Goal: Task Accomplishment & Management: Manage account settings

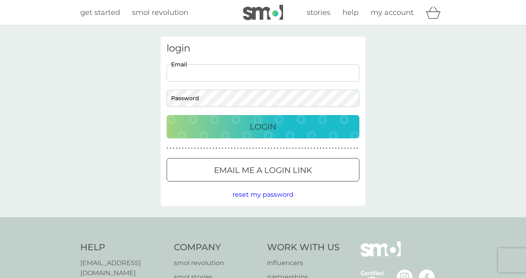
click at [352, 72] on input "Email" at bounding box center [263, 72] width 193 height 17
type input "[PERSON_NAME][EMAIL_ADDRESS][PERSON_NAME][DOMAIN_NAME]"
click at [219, 129] on div "Login" at bounding box center [263, 126] width 177 height 13
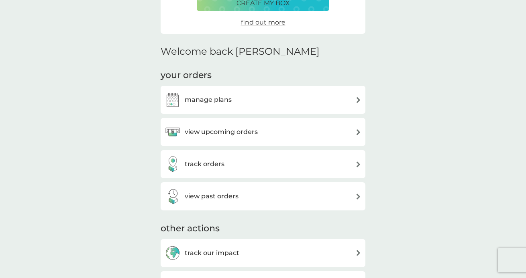
scroll to position [147, 0]
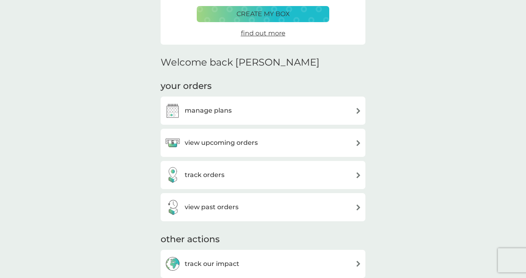
click at [203, 139] on h3 "view upcoming orders" at bounding box center [221, 142] width 73 height 10
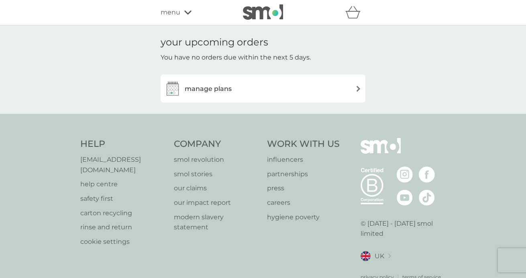
scroll to position [147, 0]
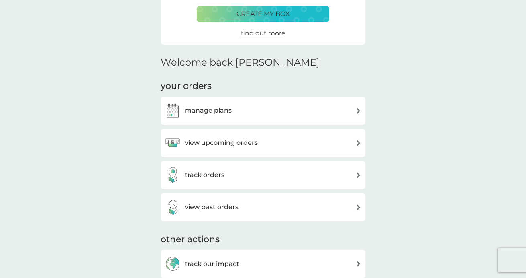
click at [201, 106] on h3 "manage plans" at bounding box center [208, 110] width 47 height 10
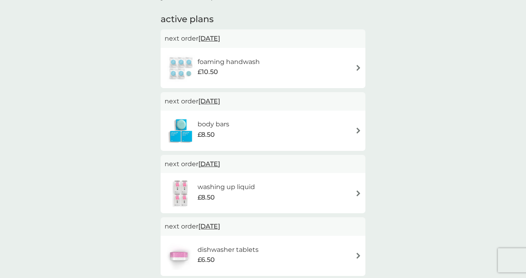
scroll to position [129, 0]
click at [220, 164] on span "29 Oct 2025" at bounding box center [210, 165] width 22 height 16
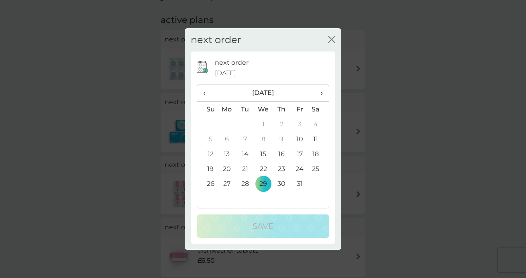
click at [323, 92] on span "›" at bounding box center [319, 92] width 8 height 17
click at [227, 169] on td "17" at bounding box center [227, 168] width 18 height 15
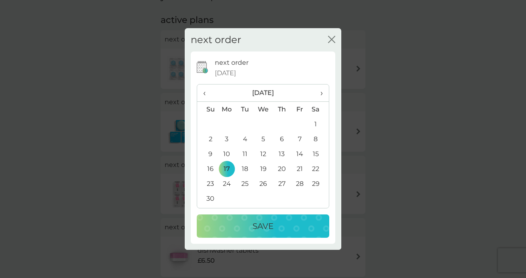
click at [224, 221] on div "Save" at bounding box center [263, 225] width 117 height 13
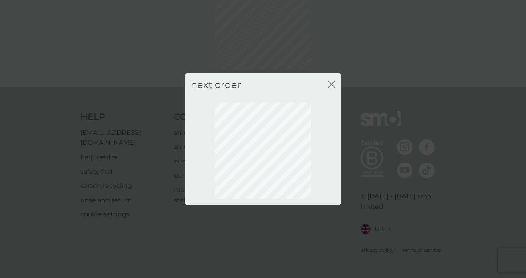
scroll to position [59, 0]
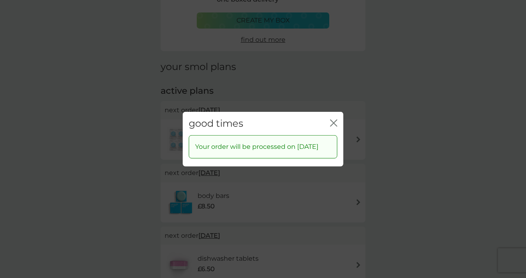
click at [332, 119] on icon "close" at bounding box center [333, 122] width 7 height 7
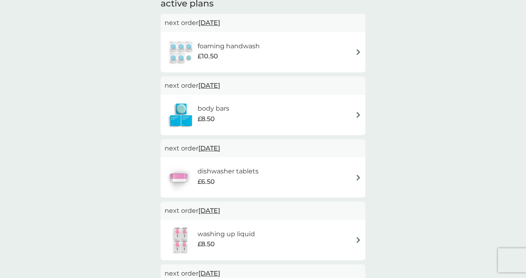
scroll to position [150, 0]
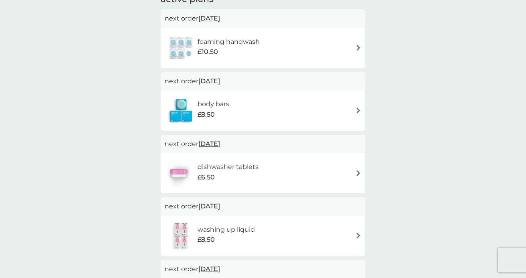
click at [213, 139] on span "7 Nov 2025" at bounding box center [210, 144] width 22 height 16
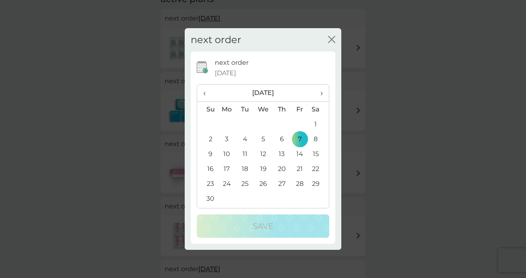
click at [299, 184] on td "28" at bounding box center [300, 183] width 18 height 15
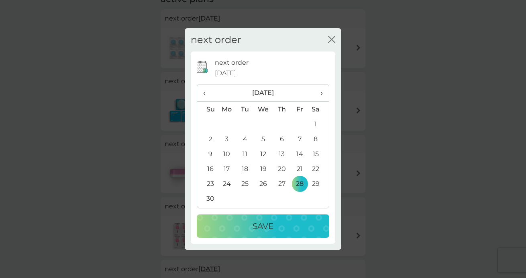
scroll to position [150, 0]
click at [279, 224] on div "Save" at bounding box center [263, 225] width 117 height 13
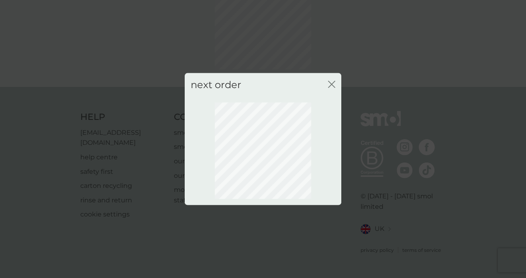
scroll to position [59, 0]
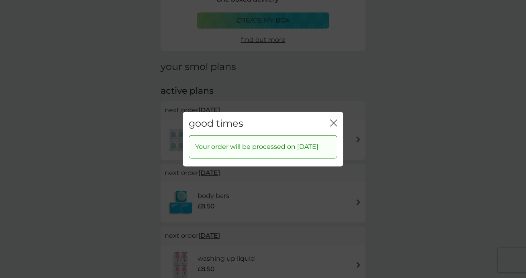
click at [335, 119] on icon "close" at bounding box center [335, 122] width 3 height 6
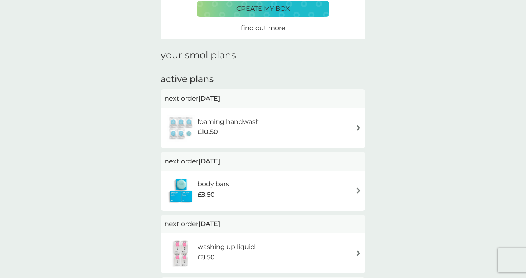
scroll to position [71, 0]
click at [358, 127] on img at bounding box center [359, 127] width 6 height 6
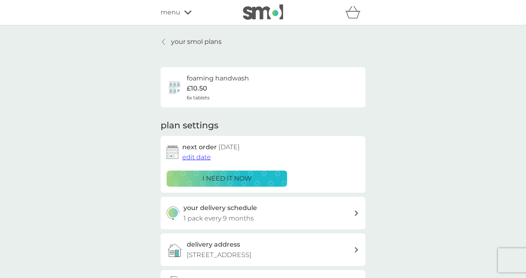
click at [203, 156] on span "edit date" at bounding box center [196, 157] width 29 height 8
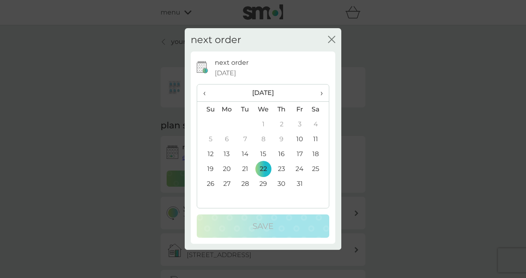
click at [321, 93] on span "›" at bounding box center [319, 92] width 8 height 17
click at [263, 183] on td "26" at bounding box center [263, 183] width 18 height 15
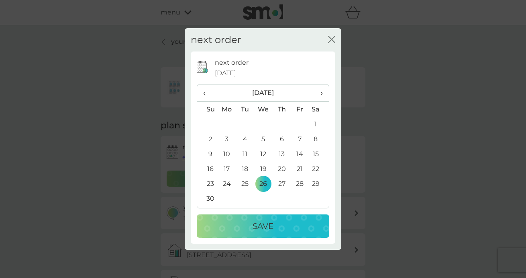
click at [255, 224] on p "Save" at bounding box center [263, 225] width 21 height 13
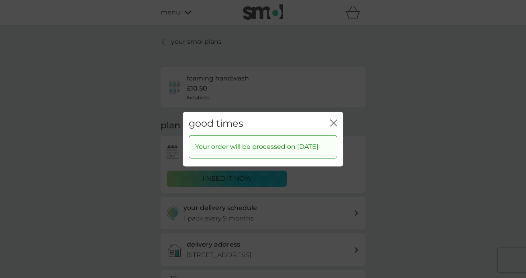
click at [334, 119] on icon "close" at bounding box center [333, 122] width 7 height 7
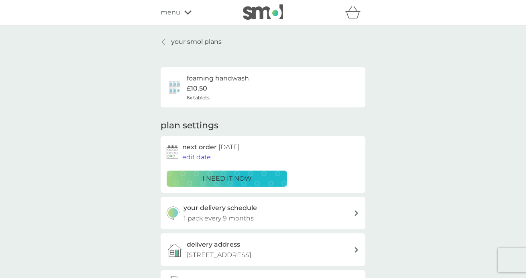
click at [186, 39] on p "your smol plans" at bounding box center [196, 42] width 51 height 10
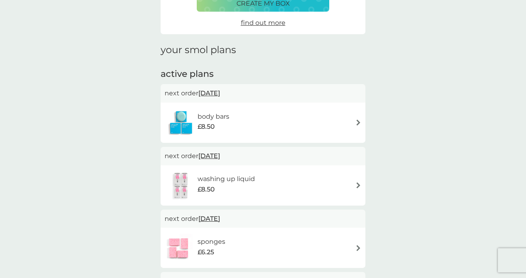
scroll to position [76, 0]
click at [220, 90] on span "28 Oct 2025" at bounding box center [210, 93] width 22 height 16
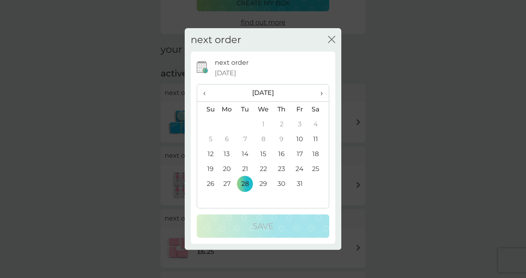
click at [323, 94] on span "›" at bounding box center [319, 92] width 8 height 17
click at [268, 137] on td "7" at bounding box center [263, 138] width 18 height 15
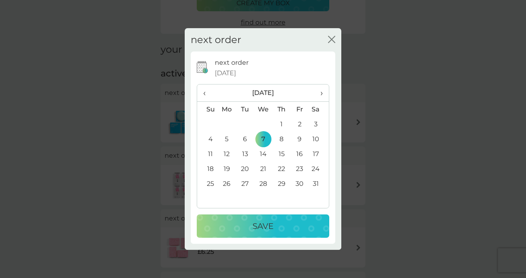
click at [254, 228] on p "Save" at bounding box center [263, 225] width 21 height 13
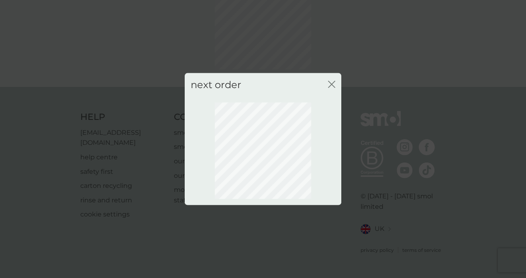
scroll to position [59, 0]
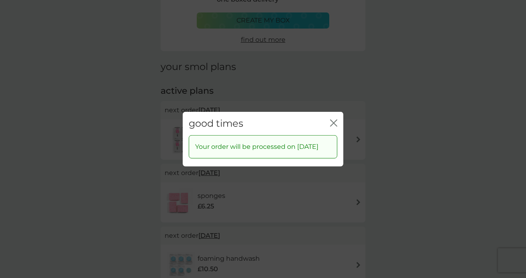
click at [334, 119] on icon "close" at bounding box center [333, 122] width 7 height 7
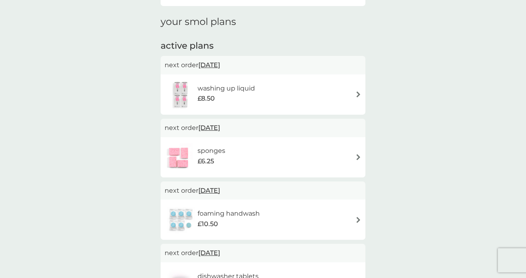
scroll to position [105, 0]
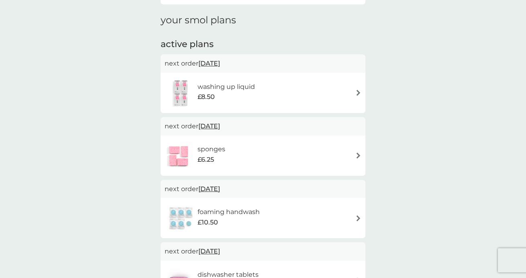
click at [214, 123] on span "21 Nov 2025" at bounding box center [210, 126] width 22 height 16
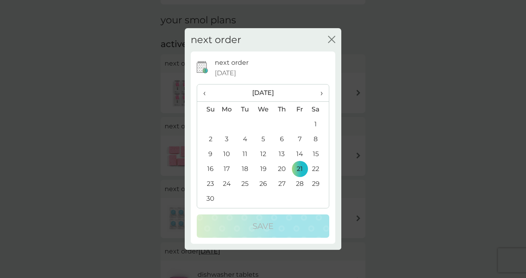
click at [330, 43] on icon "close" at bounding box center [331, 39] width 7 height 7
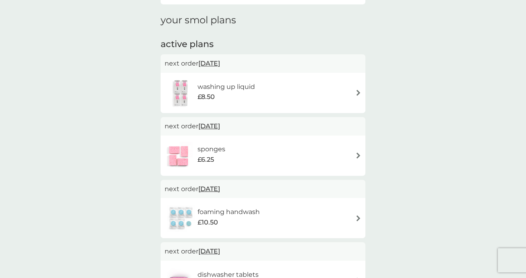
click at [314, 154] on div "sponges £6.25" at bounding box center [263, 155] width 197 height 28
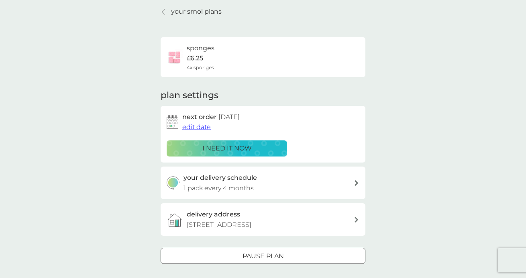
scroll to position [42, 0]
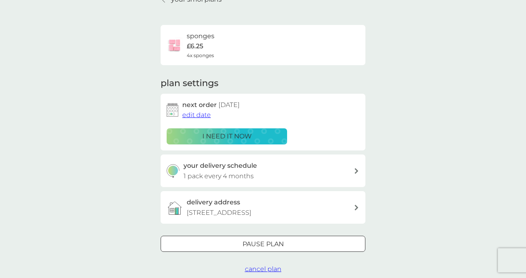
click at [301, 170] on div "your delivery schedule 1 pack every 4 months" at bounding box center [269, 170] width 171 height 20
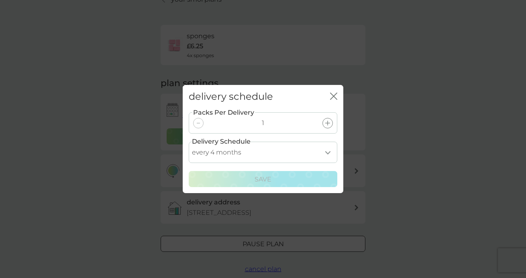
select select "5"
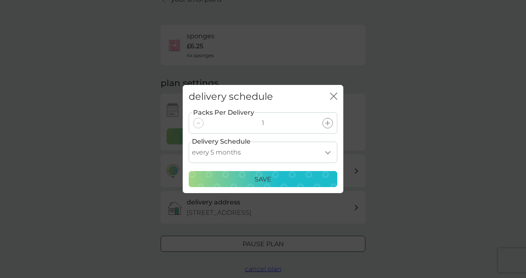
click at [287, 178] on div "Save" at bounding box center [263, 179] width 138 height 10
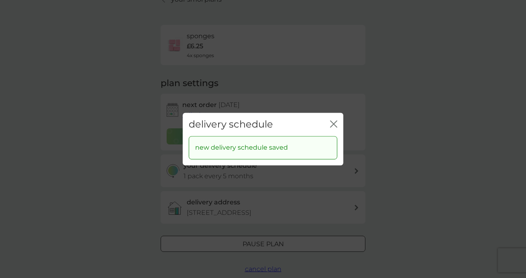
click at [335, 121] on button "close" at bounding box center [333, 124] width 7 height 8
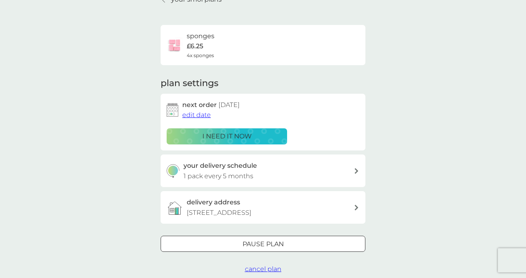
click at [200, 114] on span "edit date" at bounding box center [196, 115] width 29 height 8
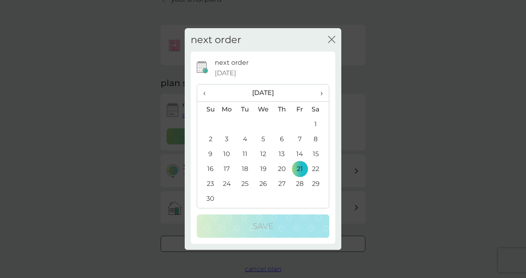
click at [321, 94] on span "›" at bounding box center [319, 92] width 8 height 17
click at [263, 154] on td "17" at bounding box center [263, 153] width 18 height 15
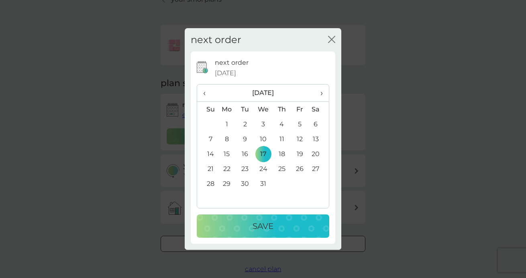
click at [262, 227] on p "Save" at bounding box center [263, 225] width 21 height 13
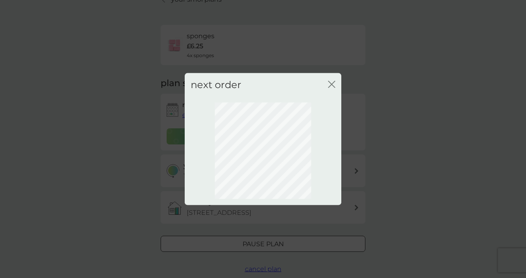
click at [332, 83] on icon "close" at bounding box center [331, 83] width 7 height 7
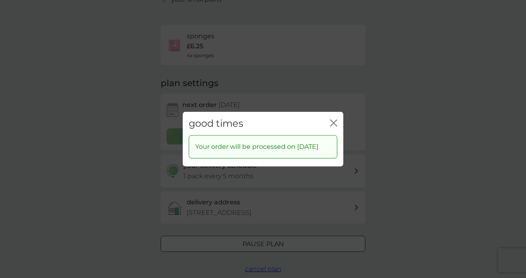
click at [336, 119] on icon "close" at bounding box center [333, 122] width 7 height 7
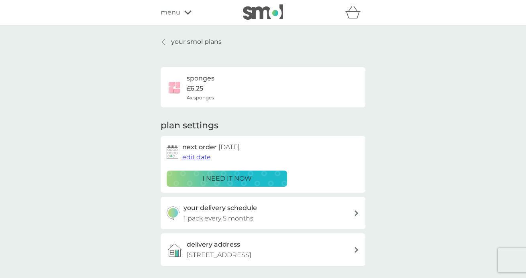
scroll to position [0, 0]
click at [184, 42] on p "your smol plans" at bounding box center [196, 42] width 51 height 10
